Goal: Check status: Check status

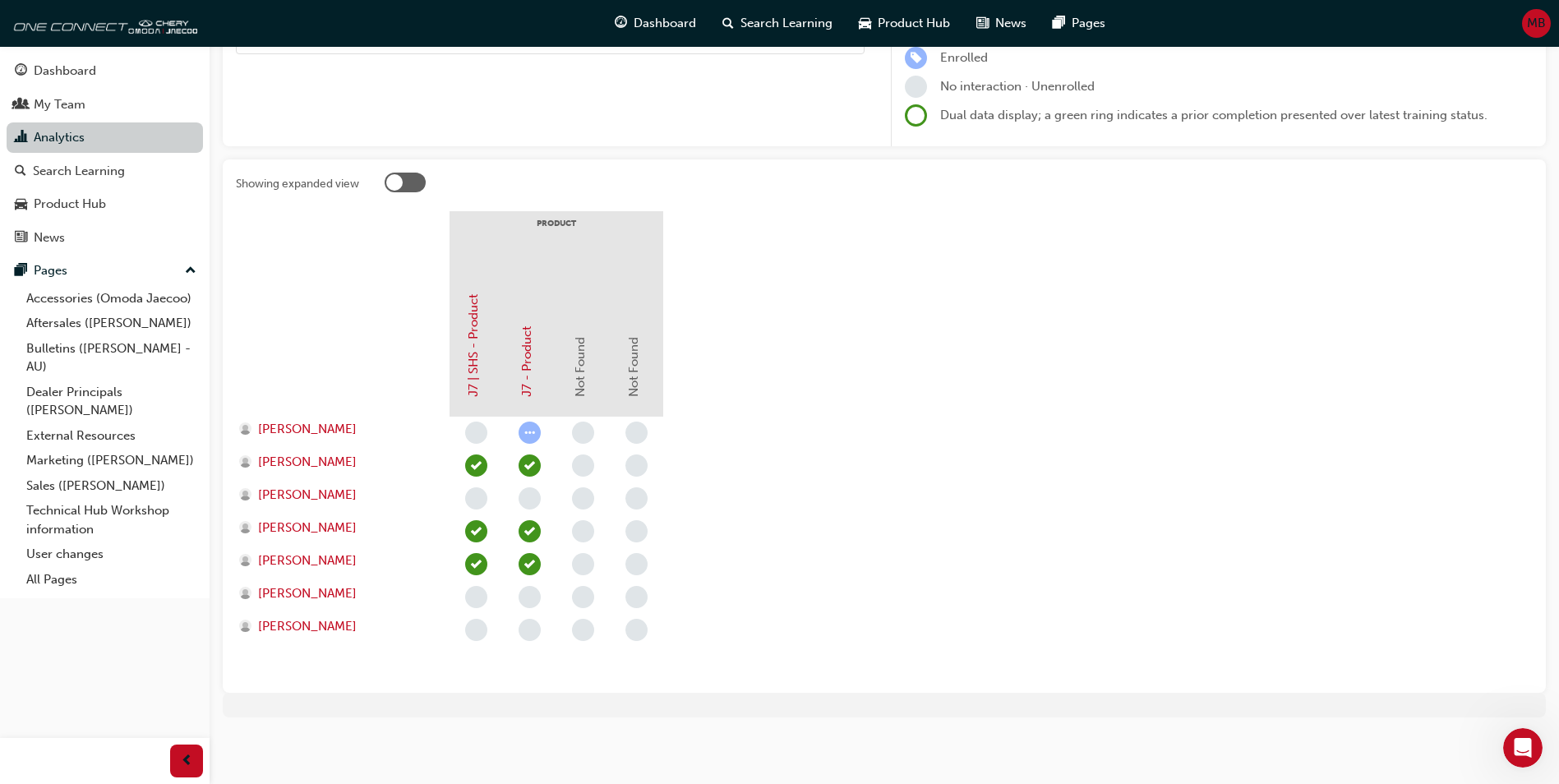
click at [54, 134] on link "Analytics" at bounding box center [105, 138] width 197 height 31
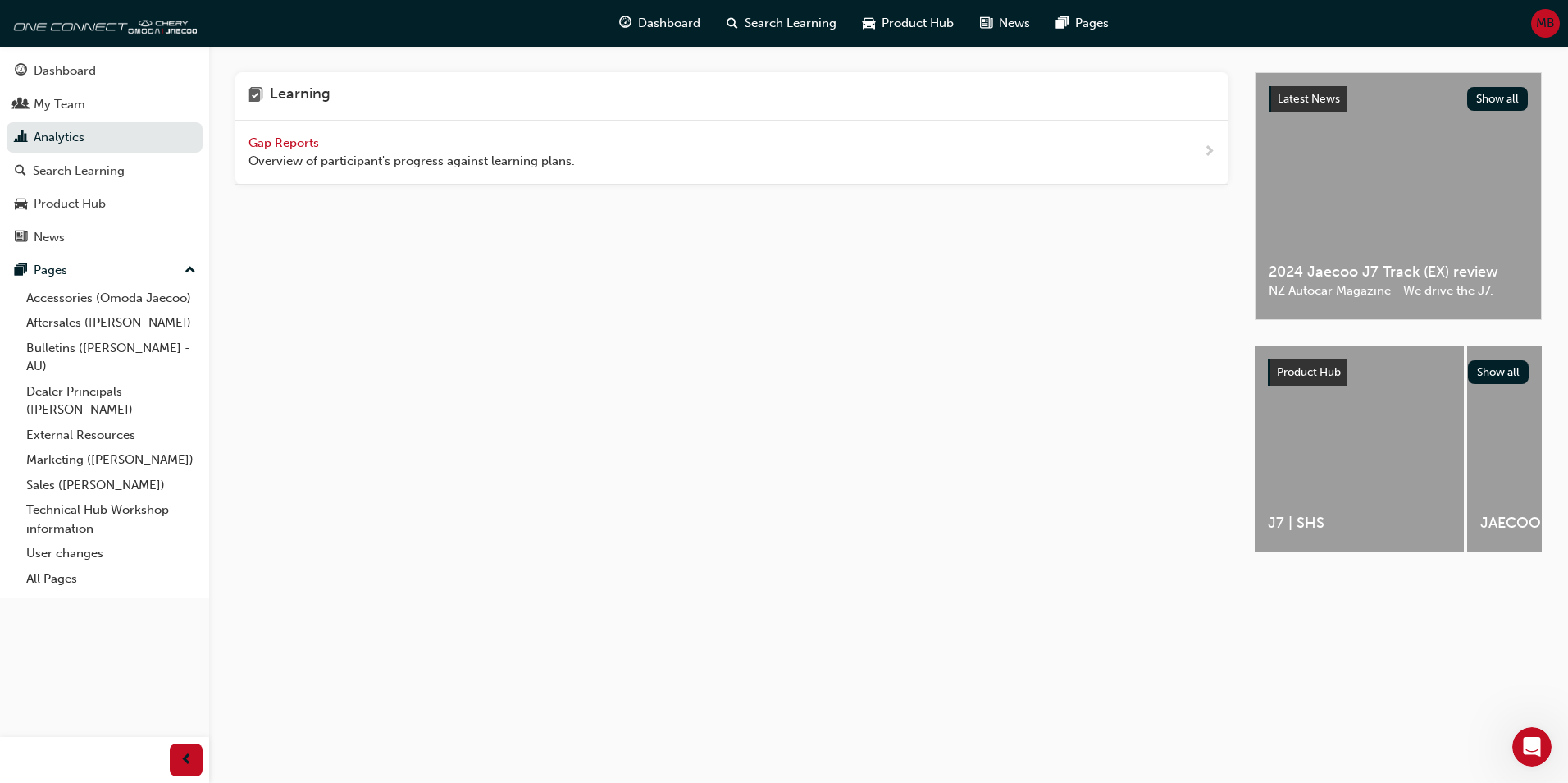
click at [300, 140] on span "Gap Reports" at bounding box center [284, 142] width 74 height 14
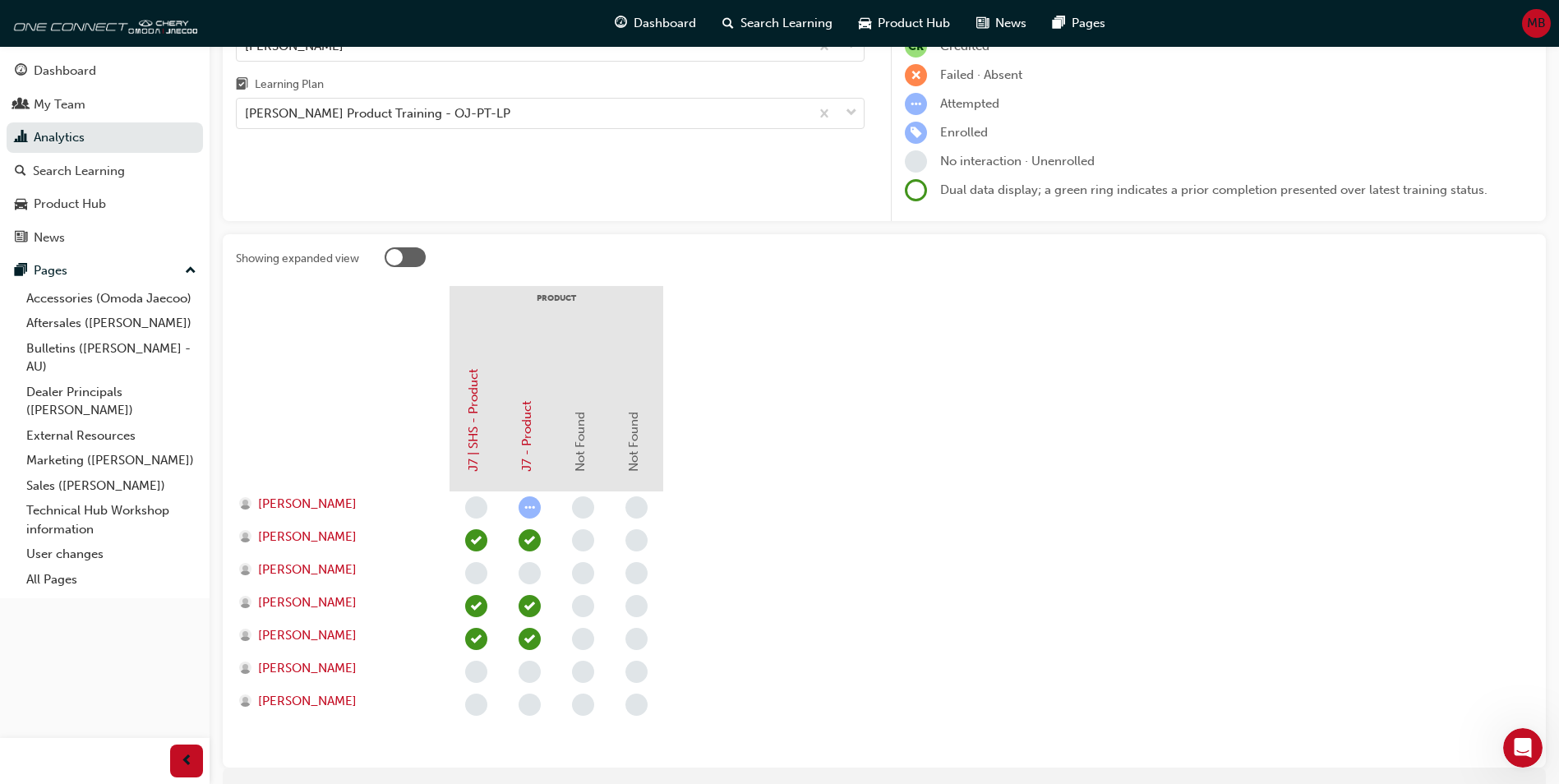
scroll to position [147, 0]
click at [85, 78] on div "Dashboard" at bounding box center [64, 71] width 62 height 19
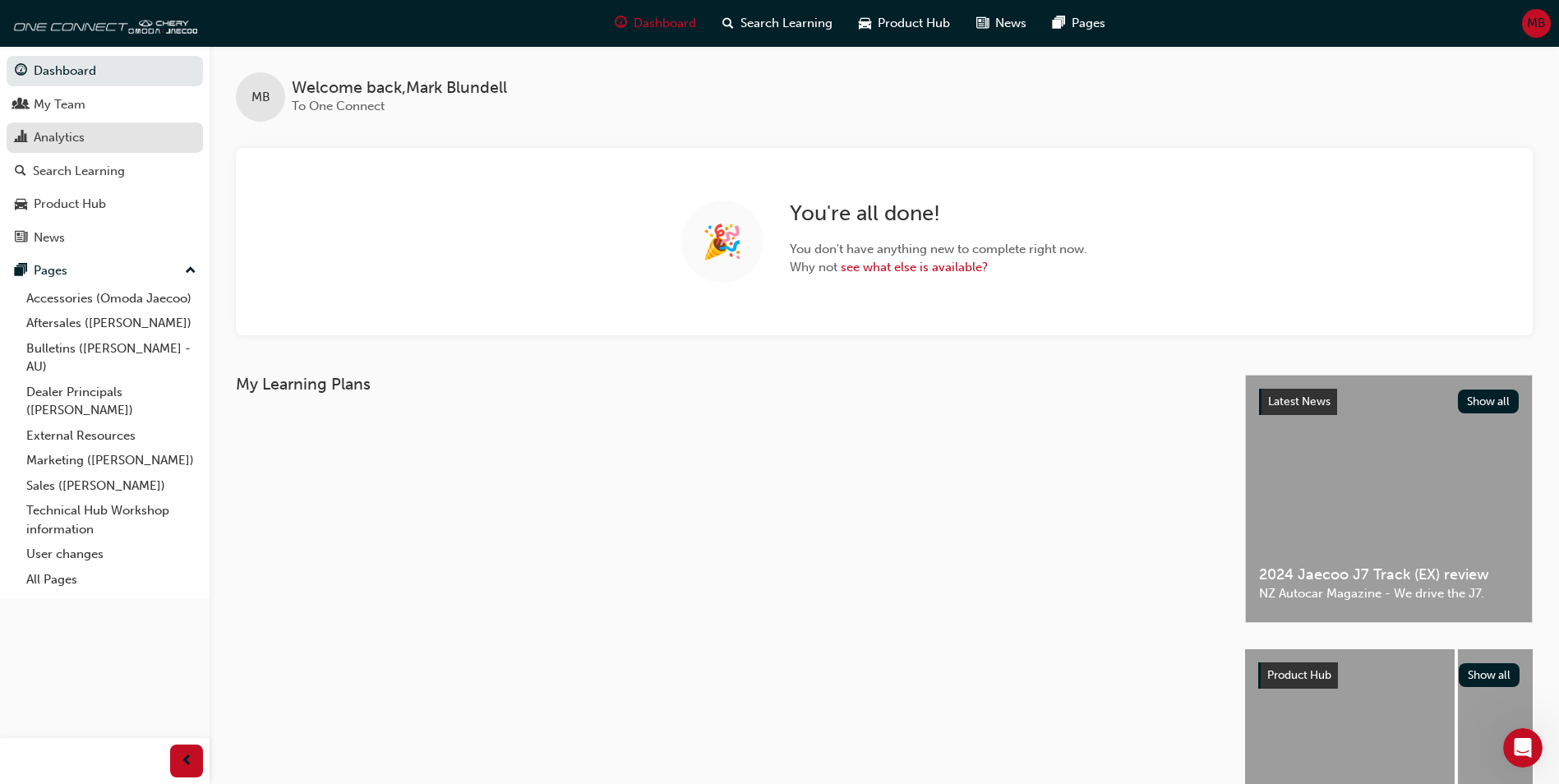
click at [49, 143] on div "Analytics" at bounding box center [59, 138] width 51 height 19
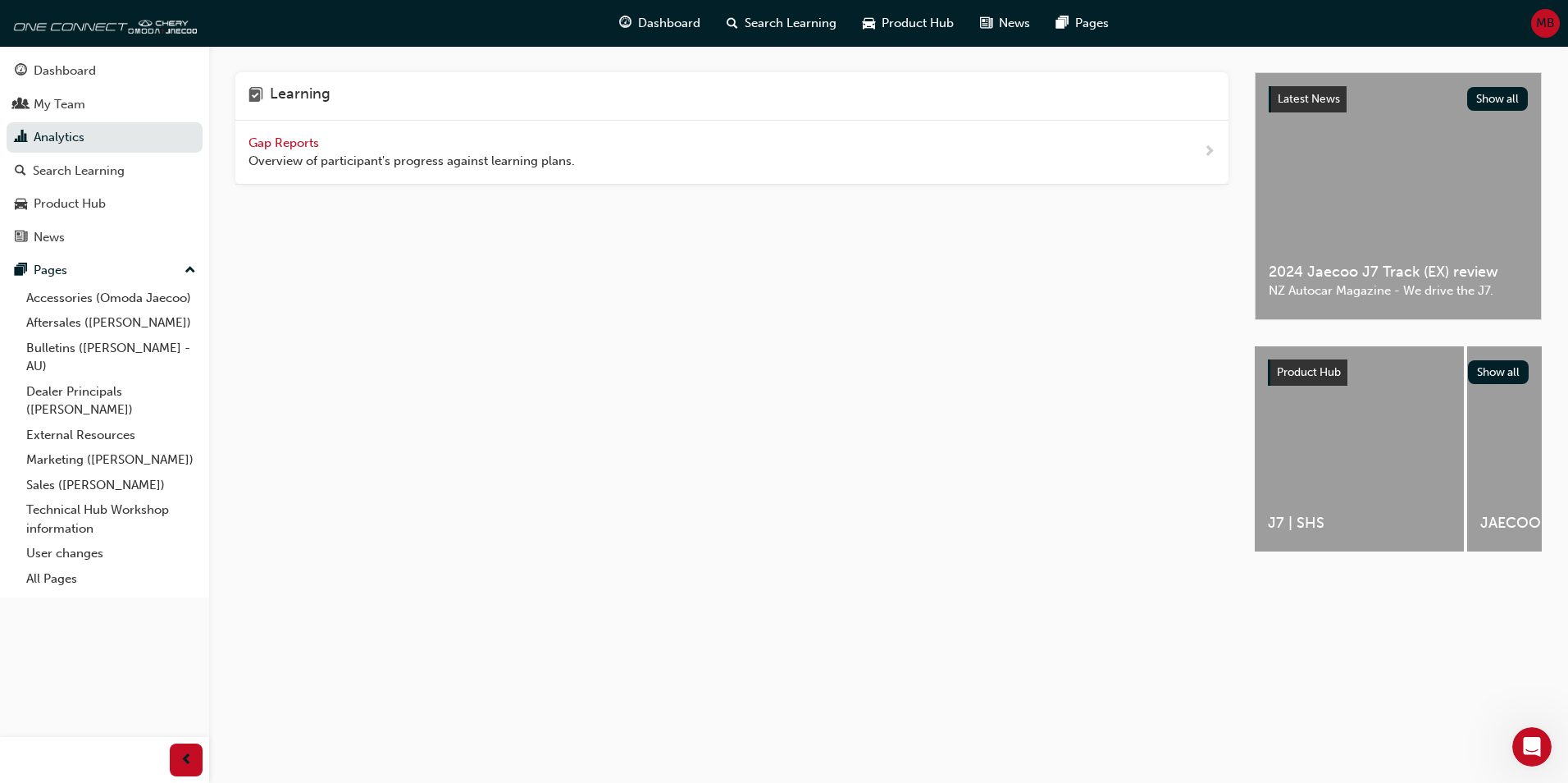
click at [287, 127] on div "Gap Reports Overview of participant's progress against learning plans." at bounding box center [732, 152] width 993 height 64
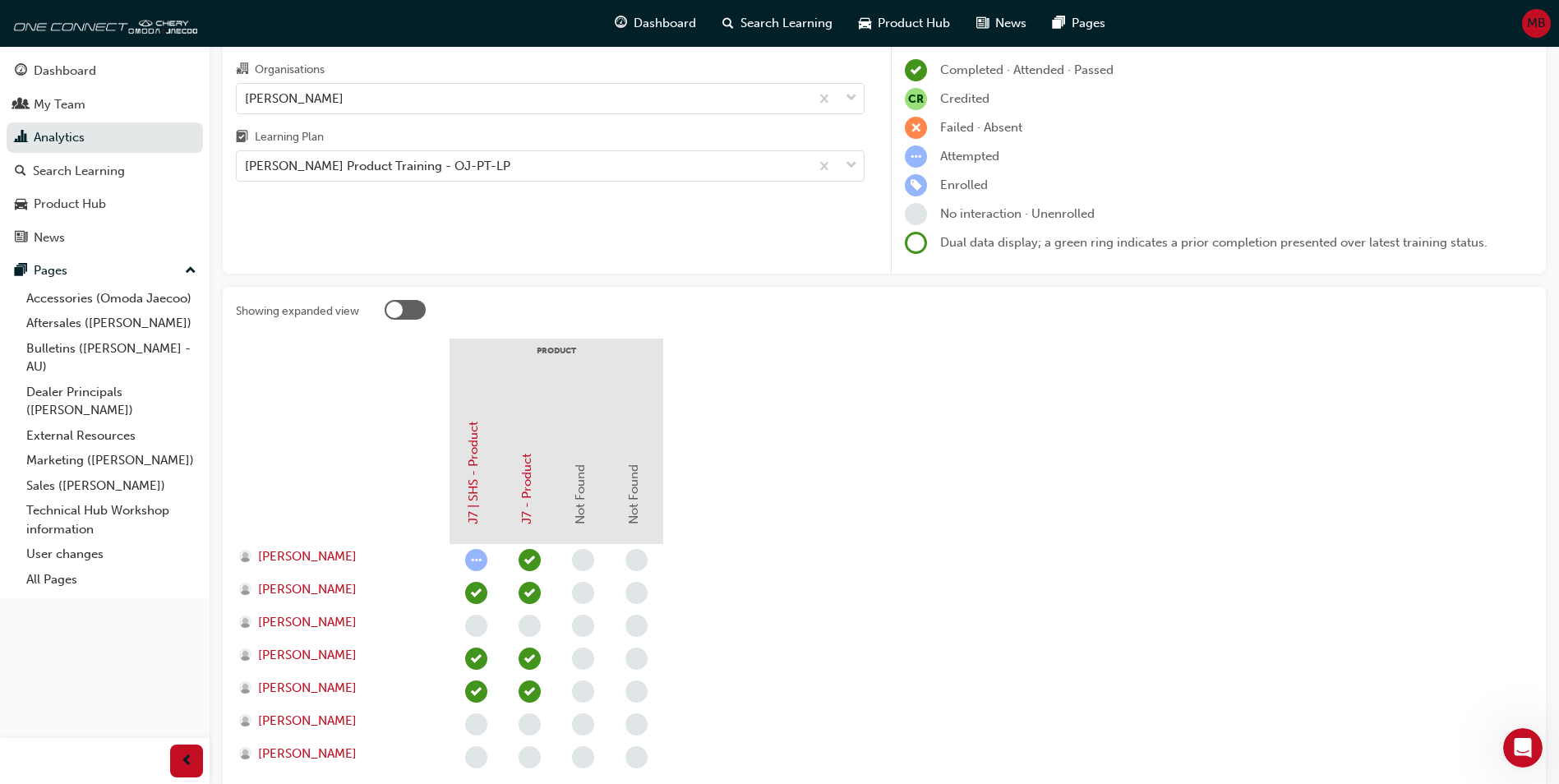
scroll to position [222, 0]
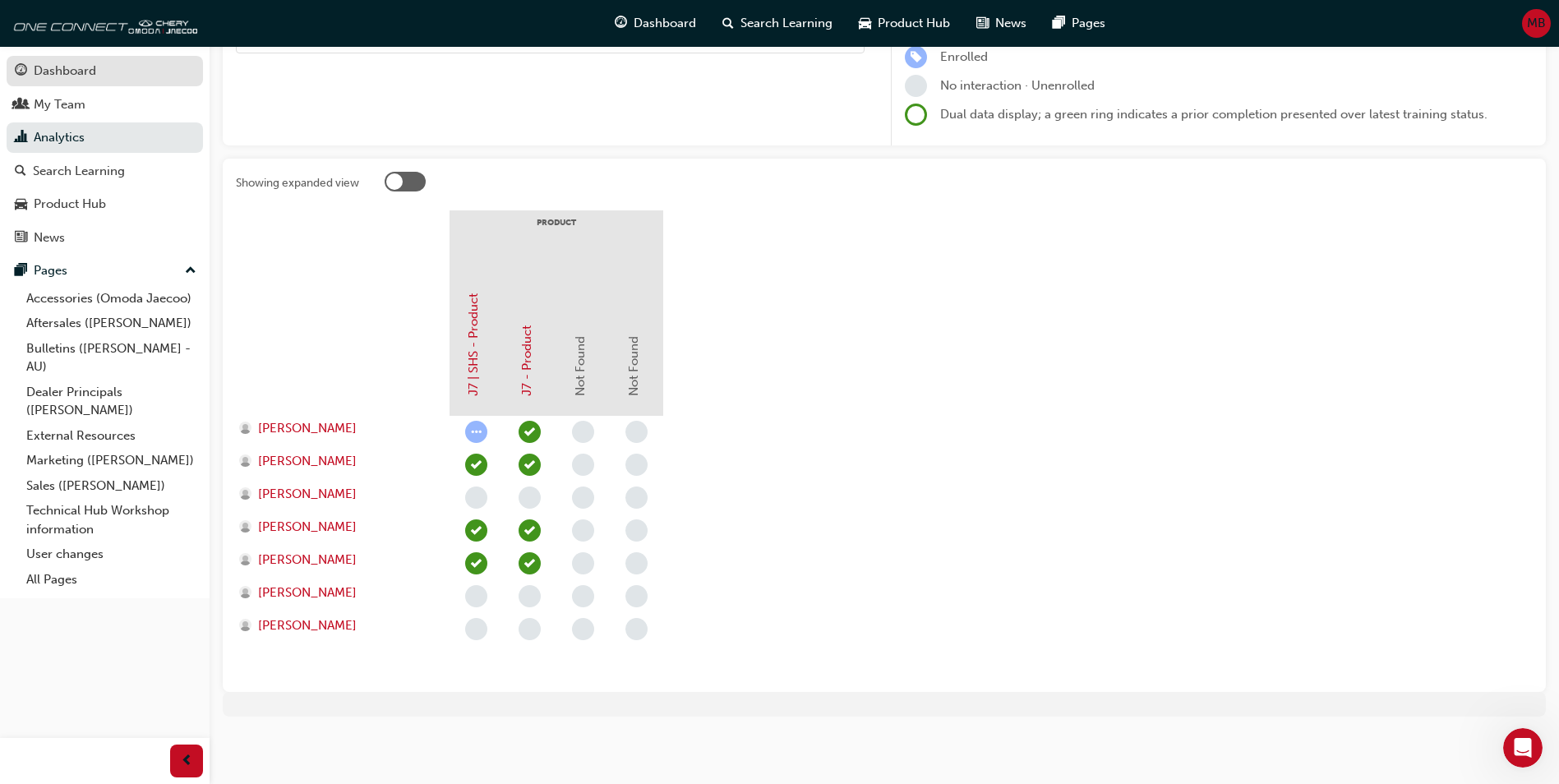
click at [75, 78] on div "Dashboard" at bounding box center [64, 71] width 62 height 19
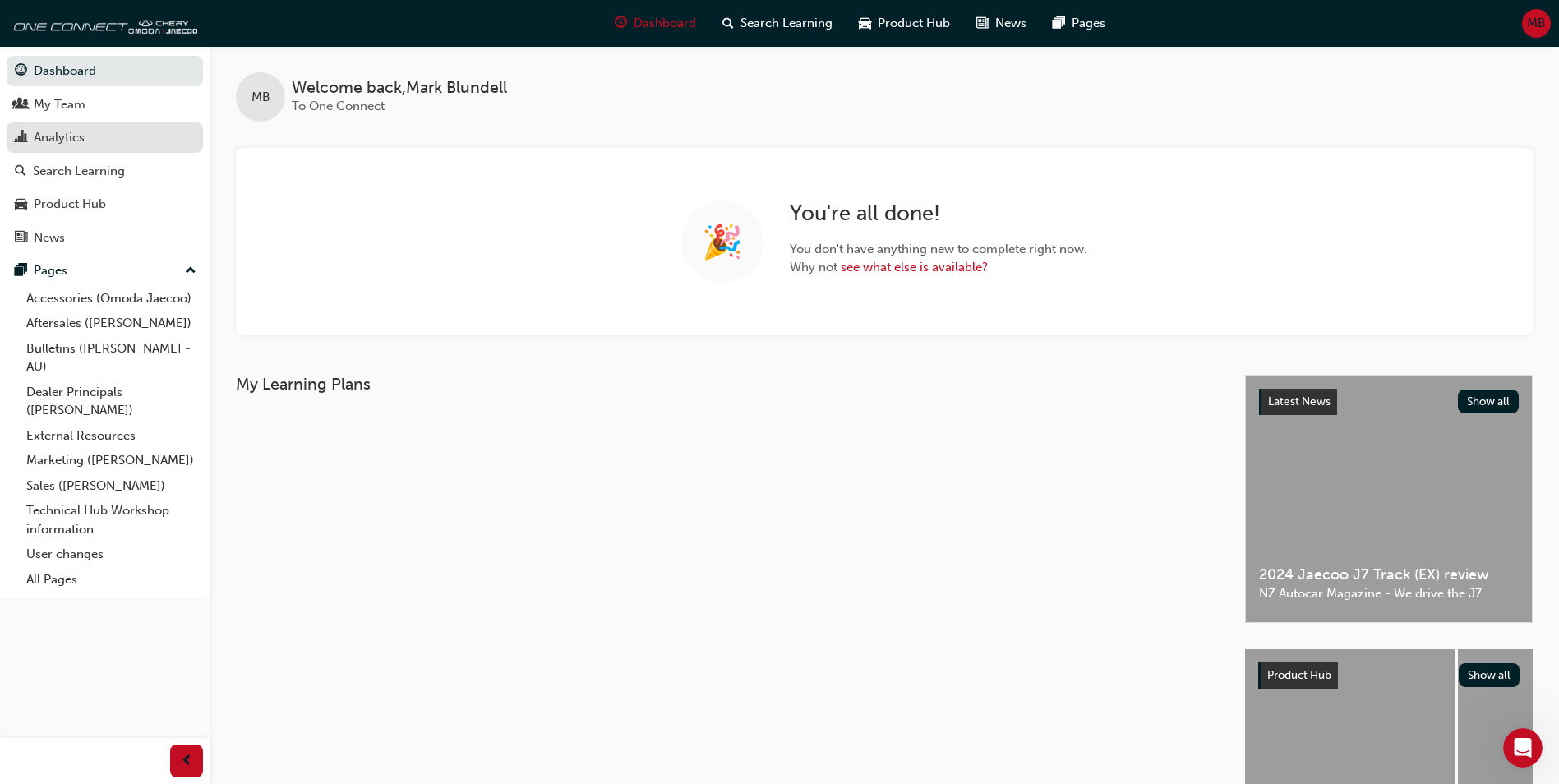
click at [79, 137] on div "Analytics" at bounding box center [59, 138] width 51 height 19
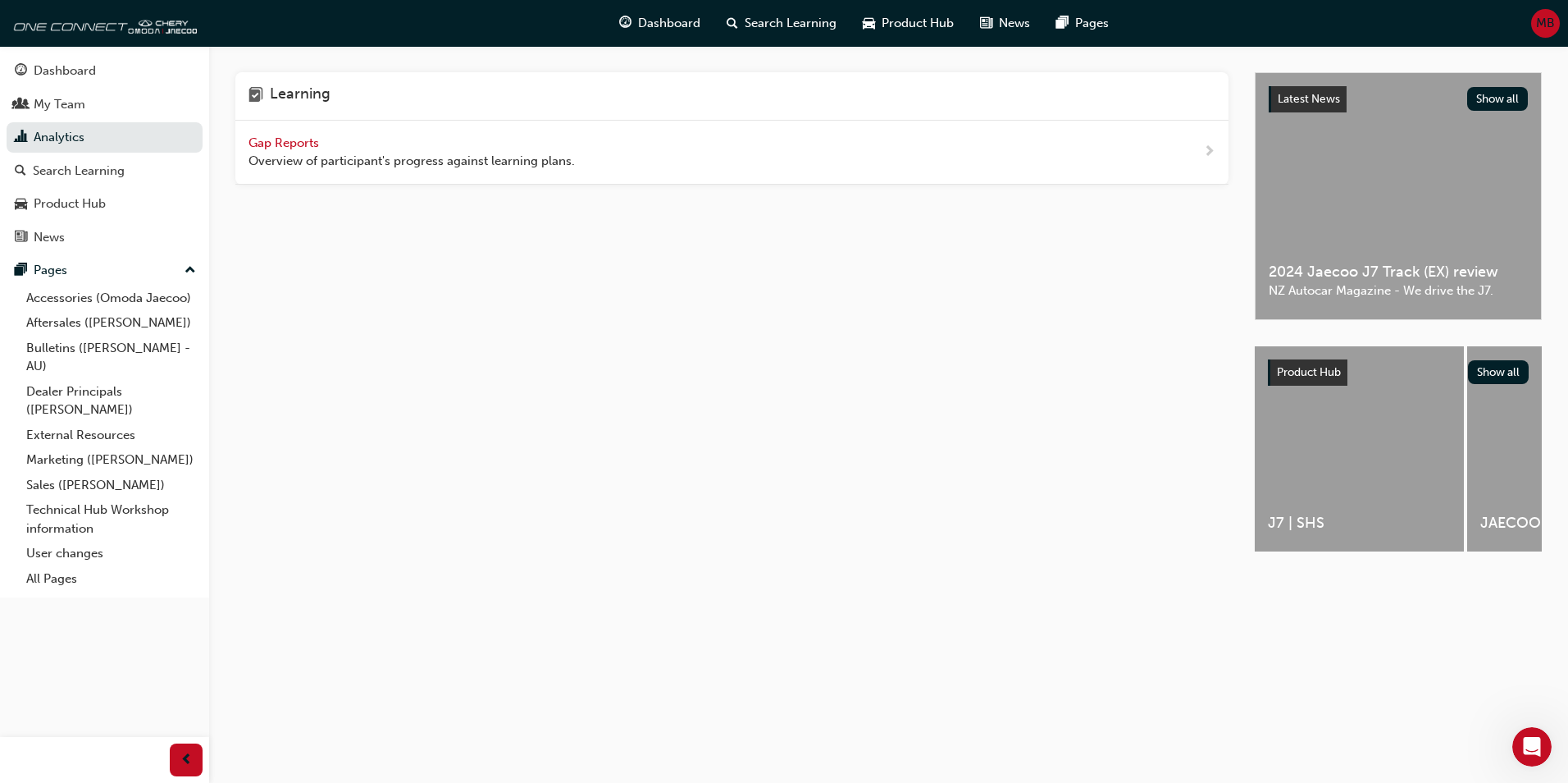
click at [294, 145] on span "Gap Reports" at bounding box center [284, 142] width 74 height 14
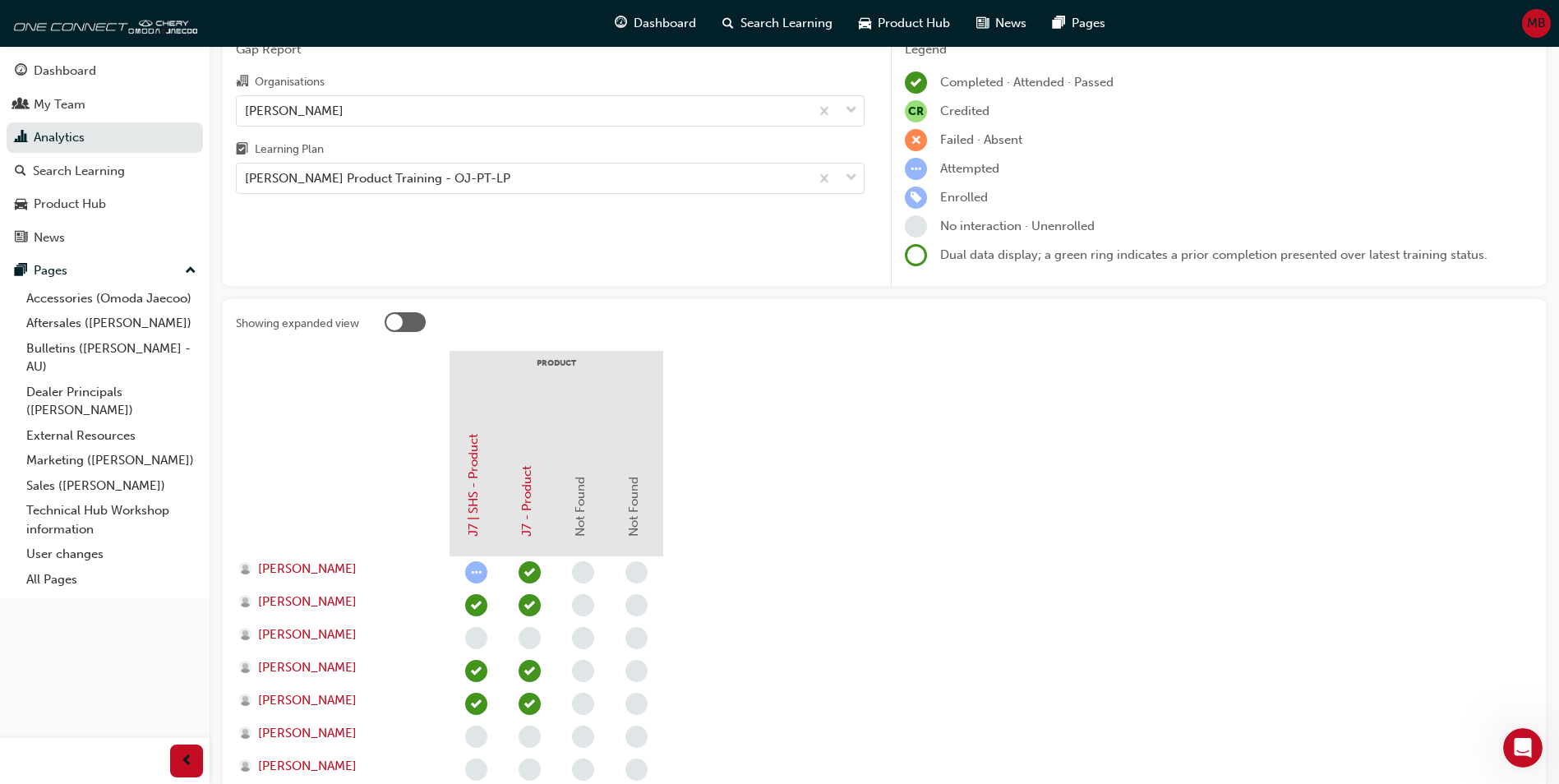
click at [409, 310] on div "Showing expanded view PRODUCT J7 | SHS - Product J7 - Product Not Found Not Fou…" at bounding box center [884, 566] width 1324 height 534
click at [414, 317] on div at bounding box center [405, 321] width 41 height 20
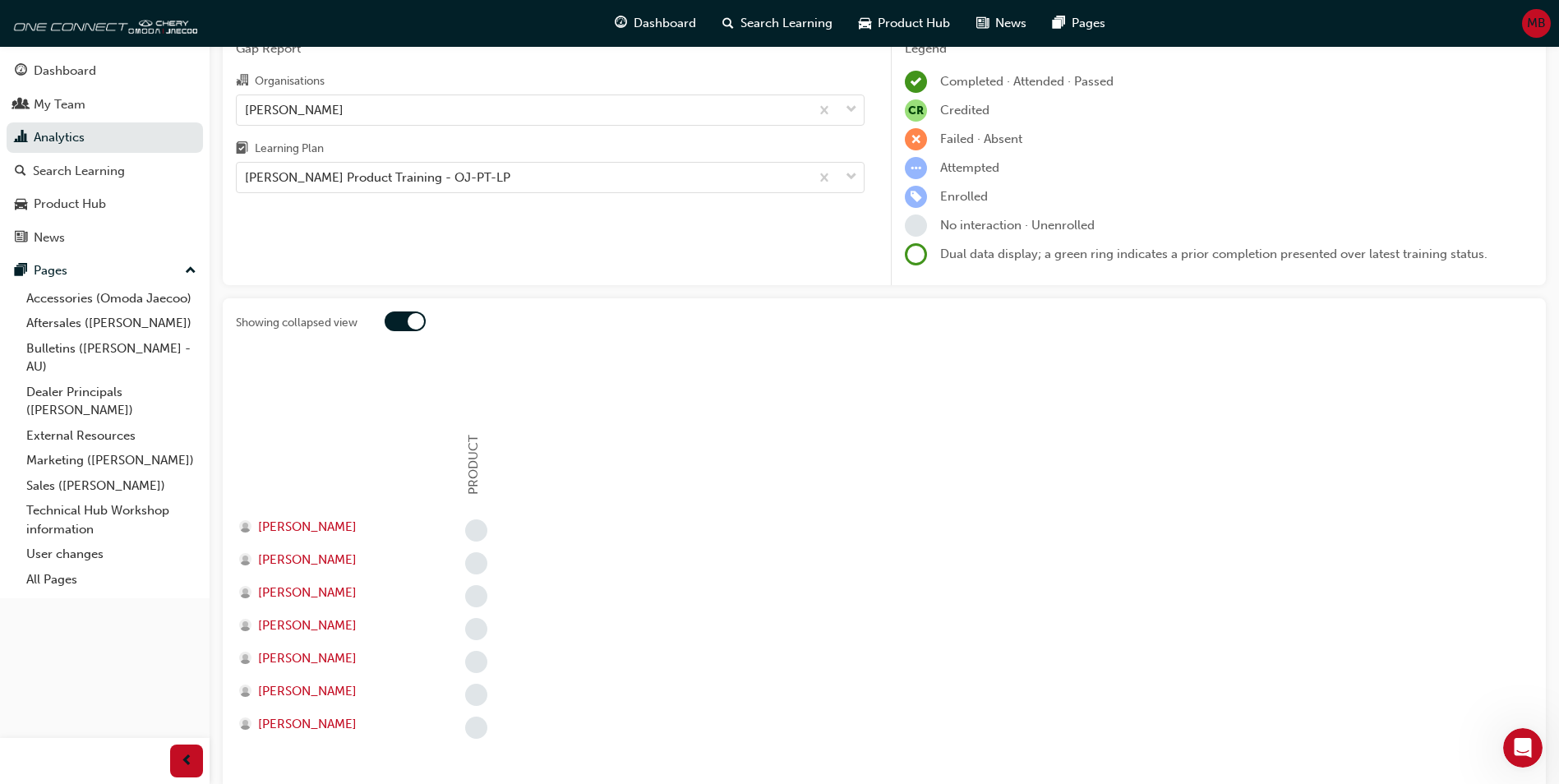
click at [397, 322] on div at bounding box center [405, 321] width 41 height 20
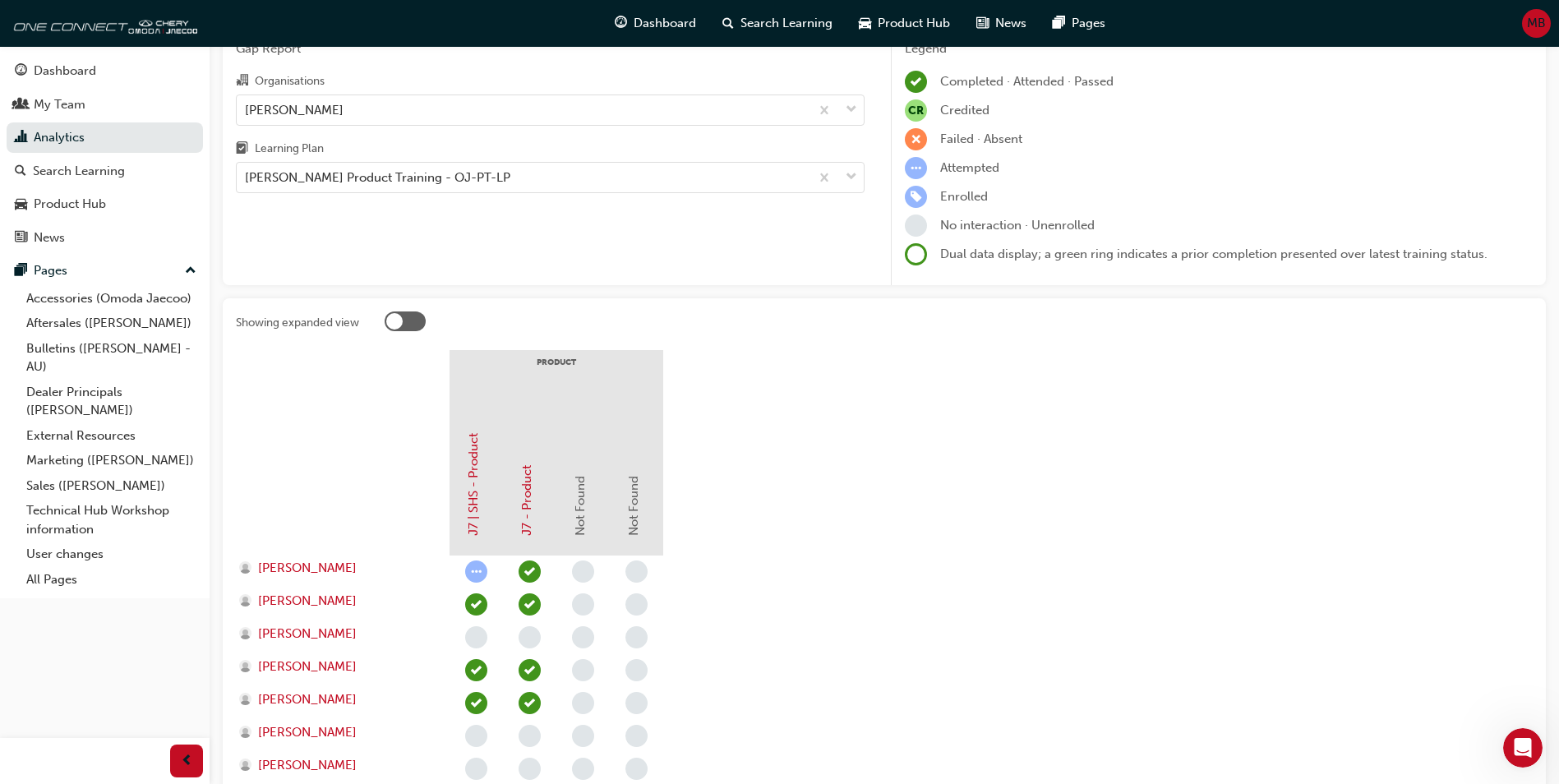
click at [416, 322] on div at bounding box center [405, 321] width 41 height 20
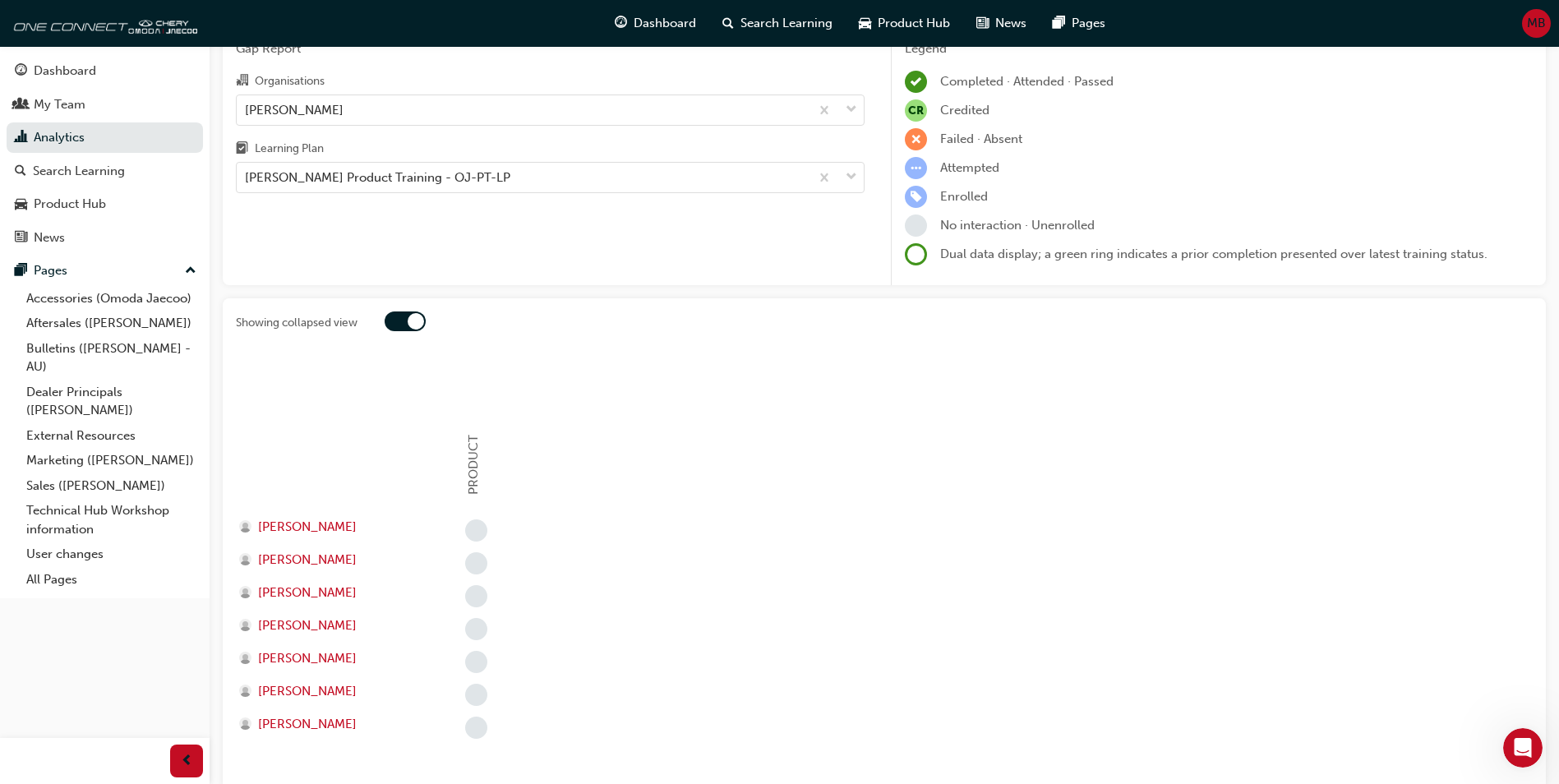
click at [394, 314] on div at bounding box center [405, 321] width 41 height 20
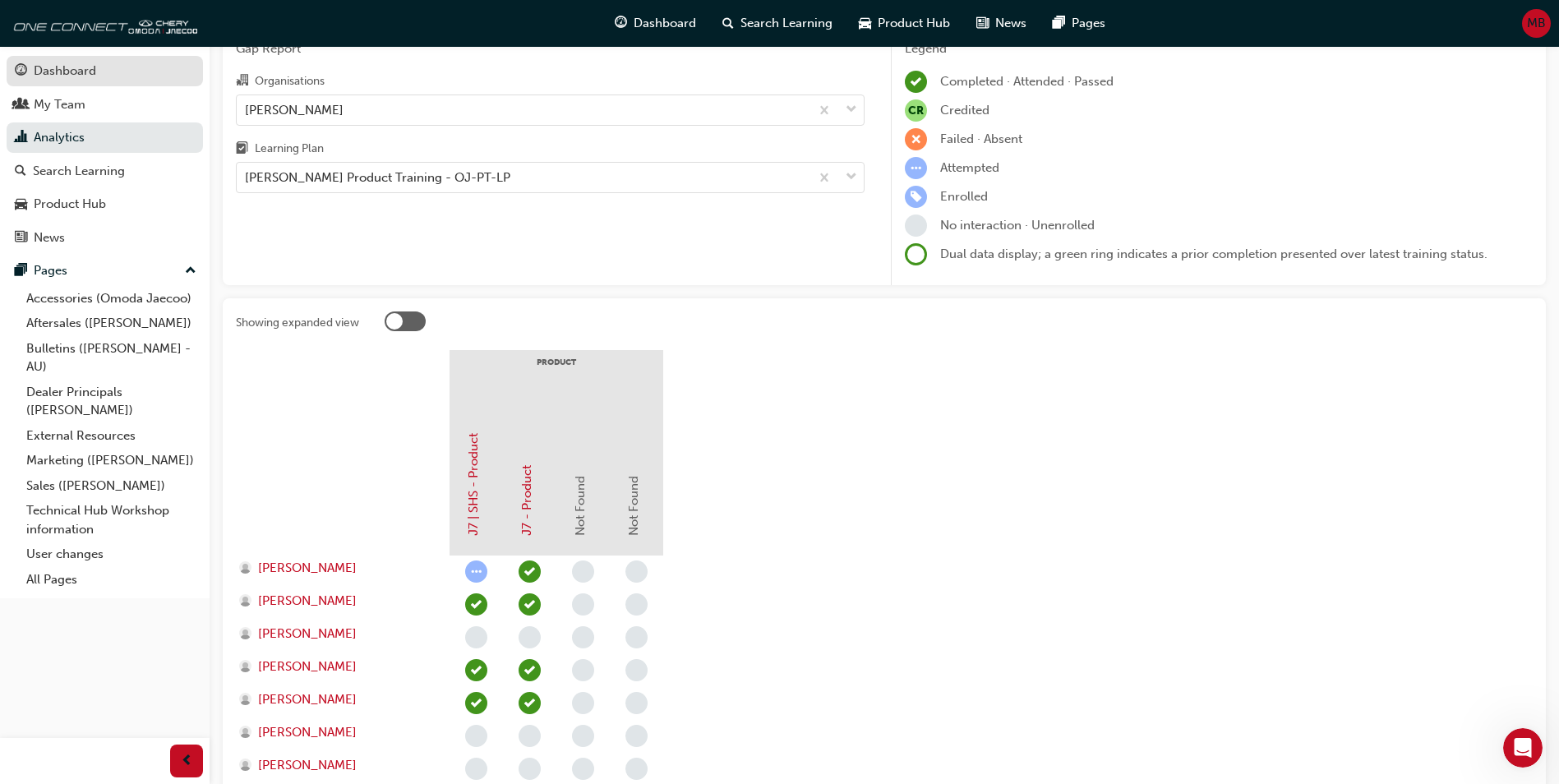
click at [70, 75] on div "Dashboard" at bounding box center [64, 71] width 62 height 19
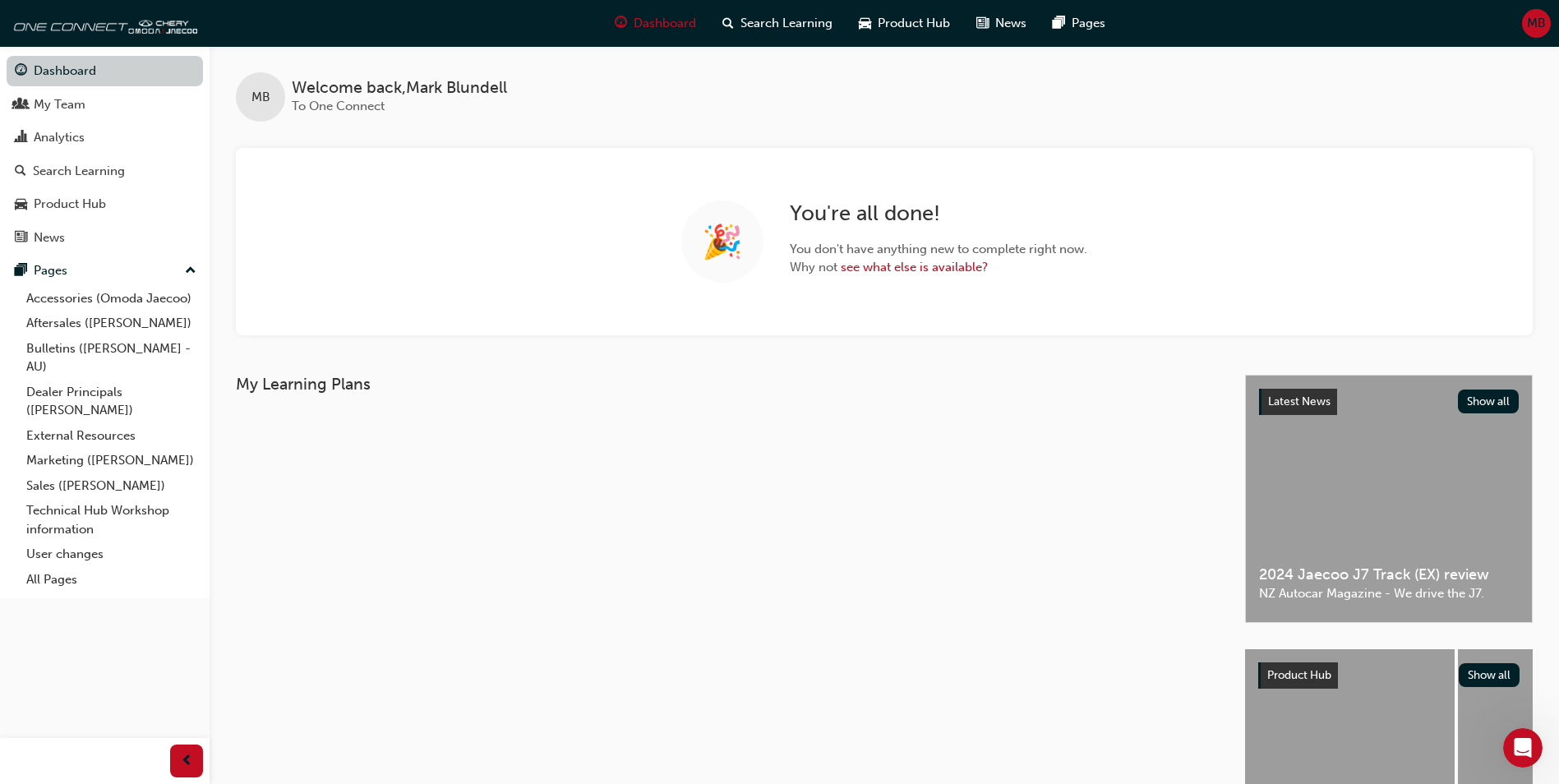
click at [70, 75] on link "Dashboard" at bounding box center [105, 71] width 197 height 31
click at [60, 132] on div "Analytics" at bounding box center [59, 138] width 51 height 19
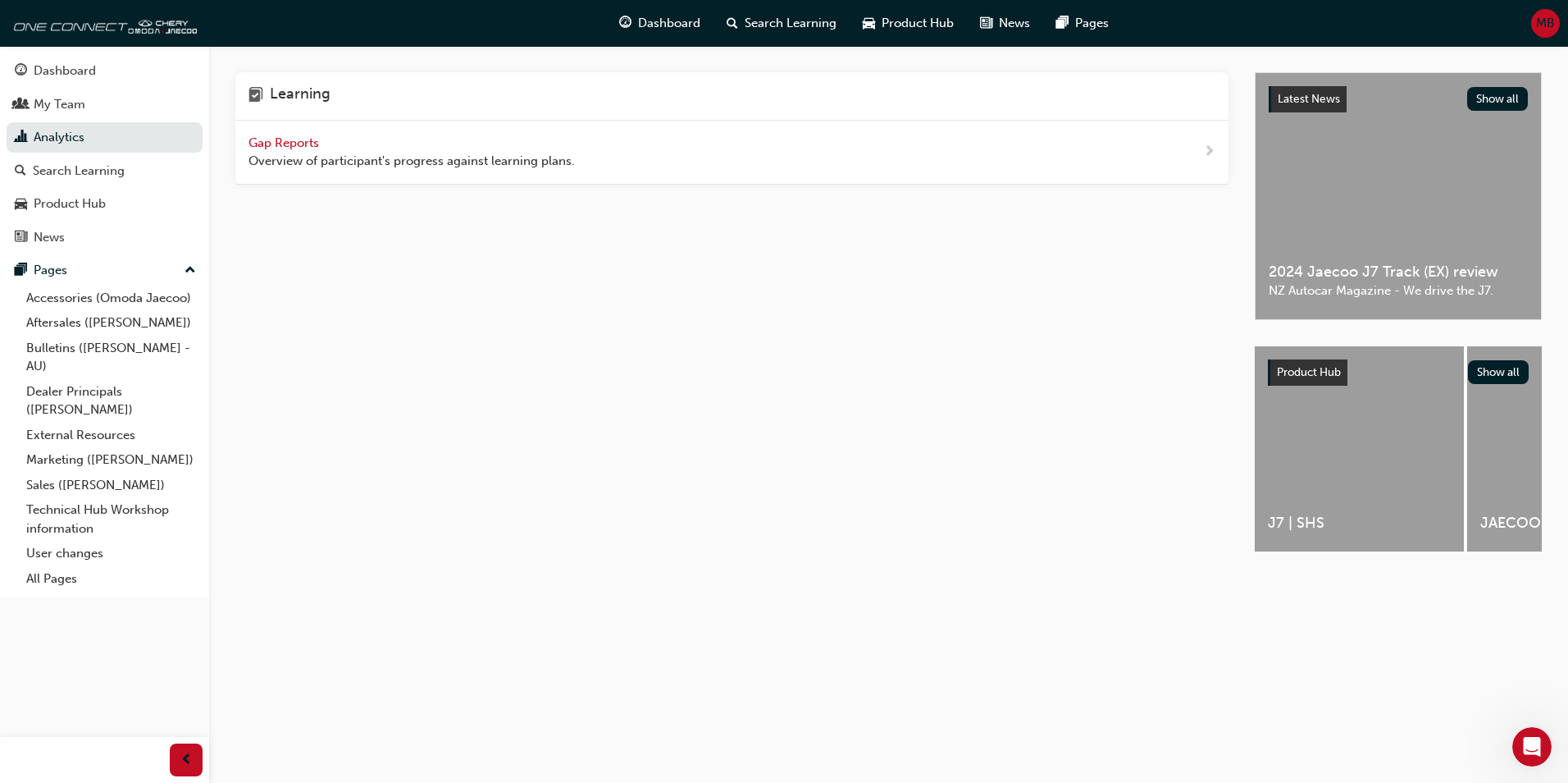
click at [287, 147] on span "Gap Reports" at bounding box center [284, 142] width 74 height 14
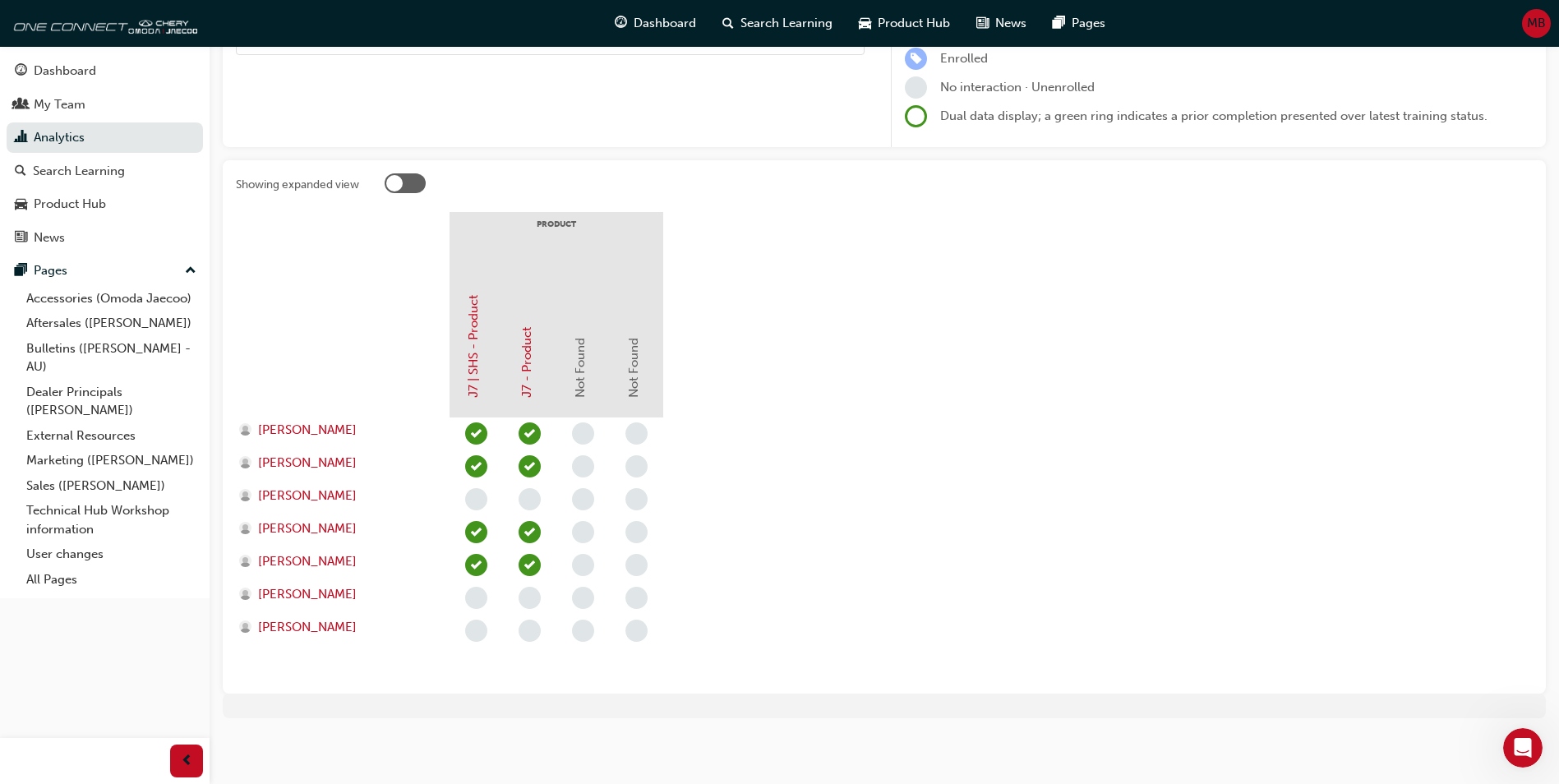
scroll to position [222, 0]
